Goal: Task Accomplishment & Management: Complete application form

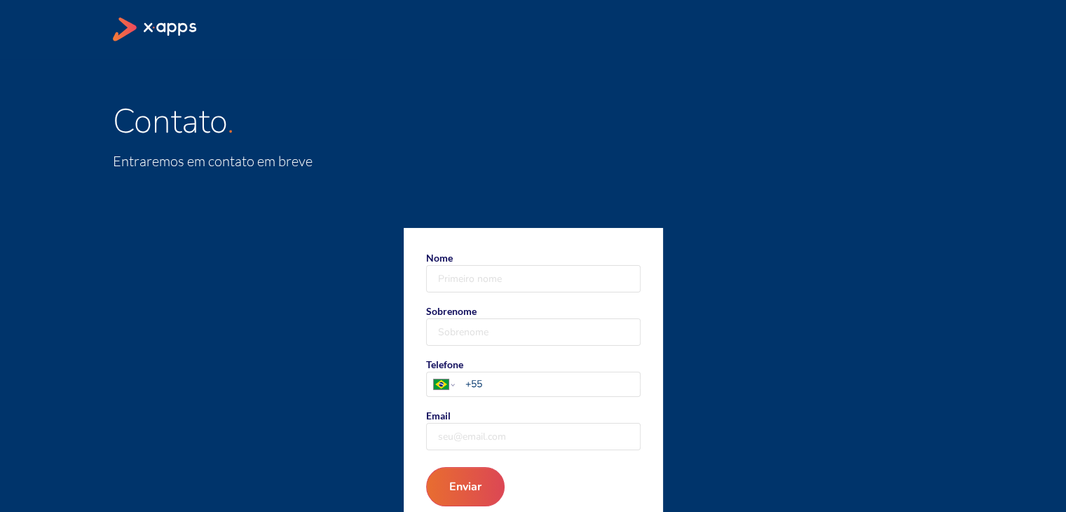
drag, startPoint x: 490, startPoint y: 296, endPoint x: 491, endPoint y: 284, distance: 11.9
click at [489, 296] on form "Nome Sobrenome Telefone [GEOGRAPHIC_DATA] [GEOGRAPHIC_DATA] [GEOGRAPHIC_DATA] […" at bounding box center [533, 378] width 259 height 301
click at [491, 284] on input "Nome" at bounding box center [533, 279] width 213 height 26
type input "[PERSON_NAME]"
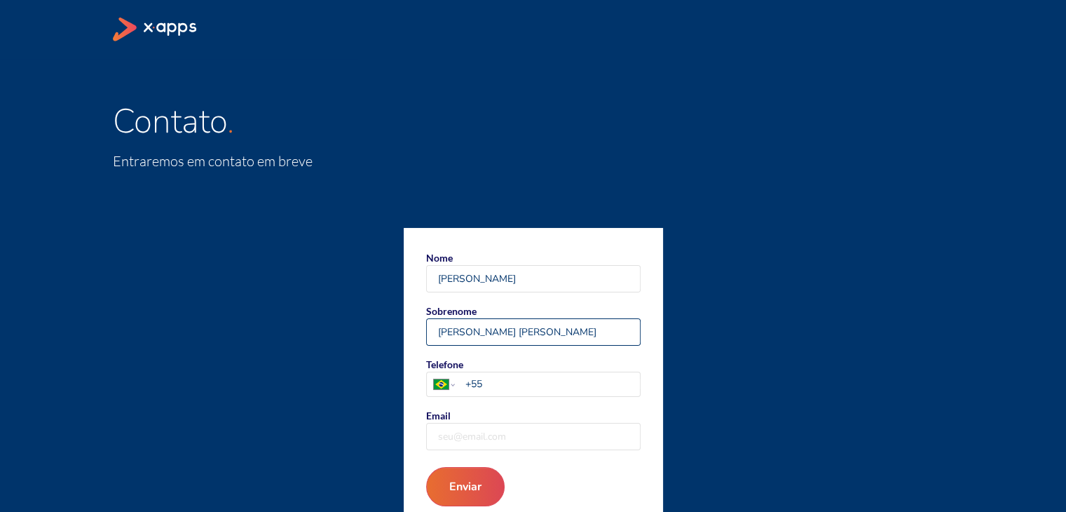
type input "[PERSON_NAME] [PERSON_NAME]"
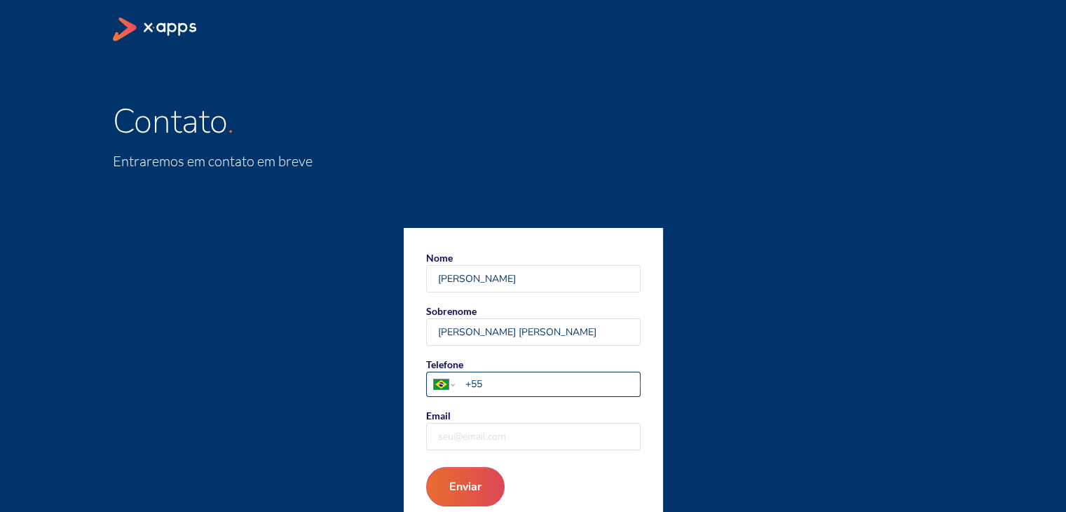
click at [512, 384] on input "+55" at bounding box center [552, 383] width 175 height 15
type input "[PHONE_NUMBER]"
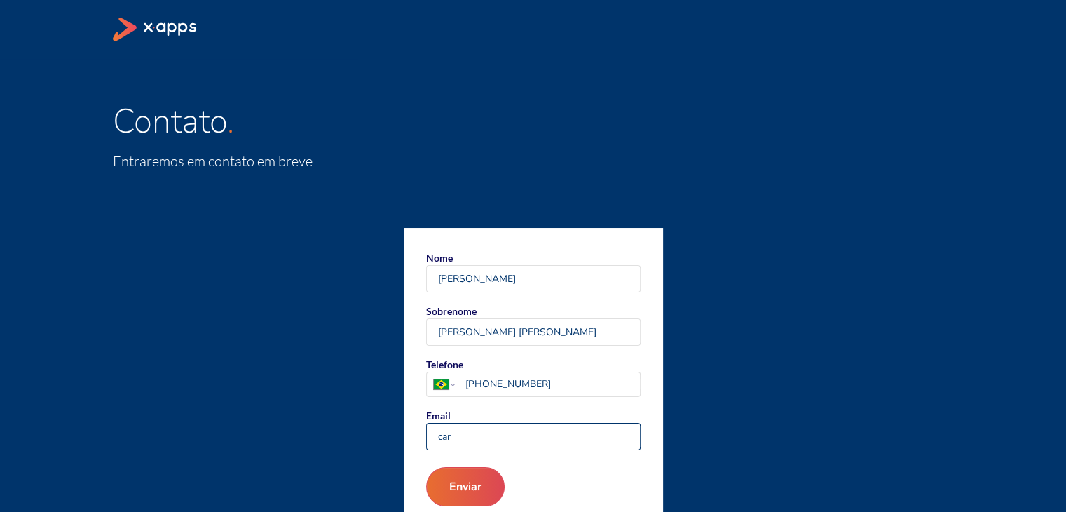
type input "[PERSON_NAME][EMAIL_ADDRESS][PERSON_NAME][DOMAIN_NAME]"
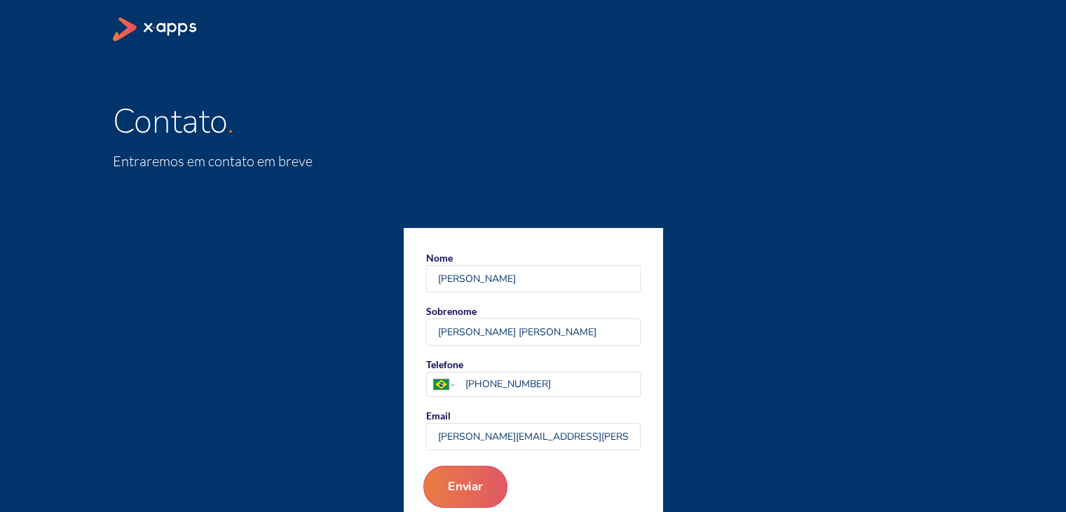
click at [479, 489] on button "Enviar" at bounding box center [465, 486] width 84 height 42
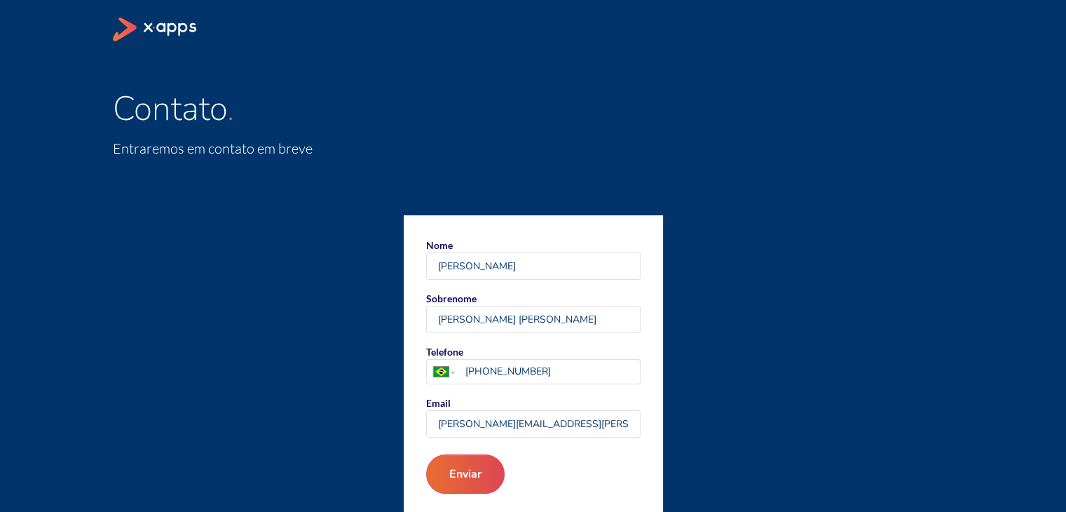
scroll to position [27, 0]
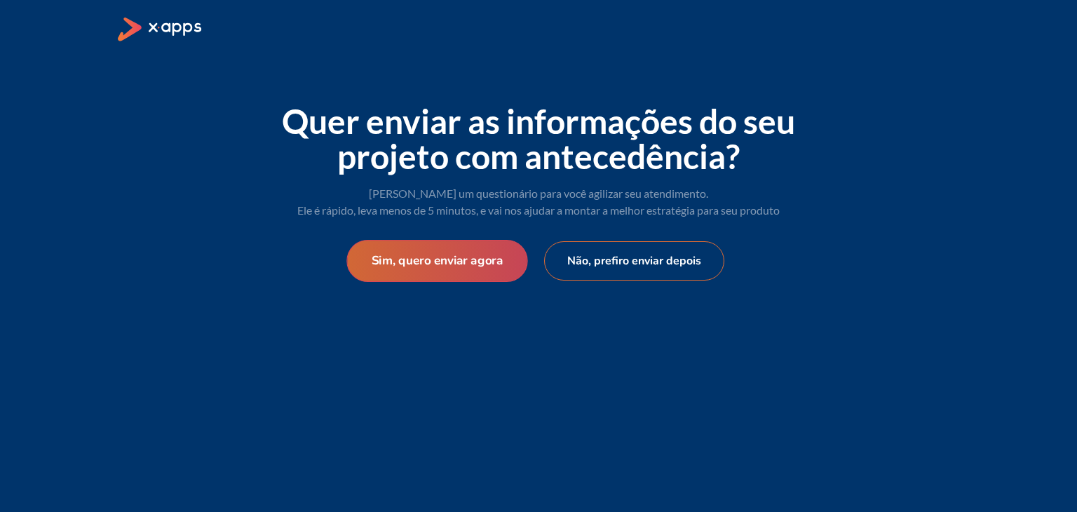
click at [437, 256] on button "Sim, quero enviar agora" at bounding box center [436, 261] width 181 height 42
